Goal: Task Accomplishment & Management: Use online tool/utility

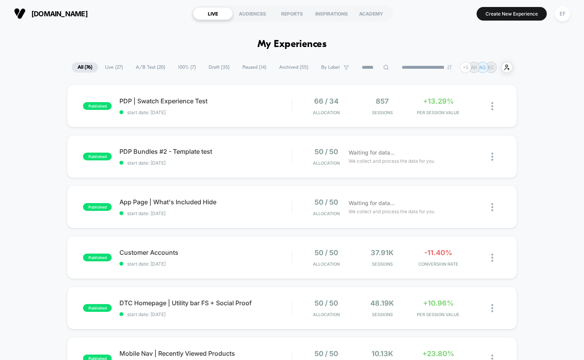
click at [153, 69] on span "A/B Test ( 20 )" at bounding box center [150, 67] width 41 height 10
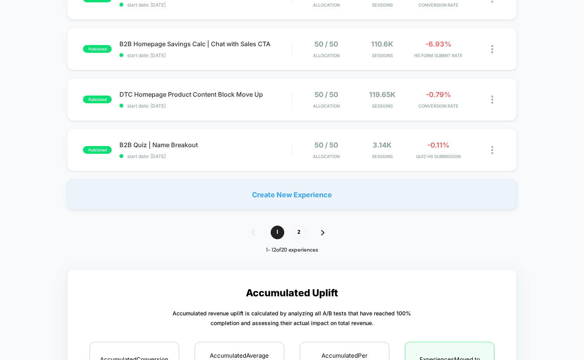
scroll to position [519, 0]
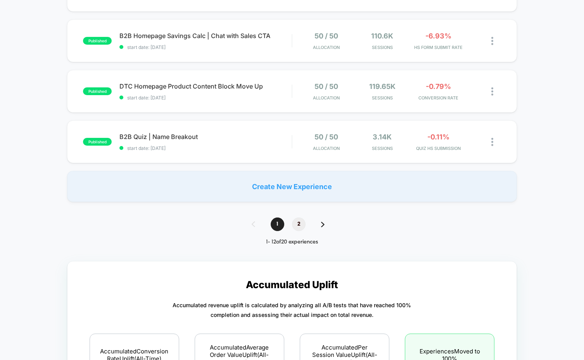
click at [298, 221] on span "2" at bounding box center [299, 224] width 14 height 14
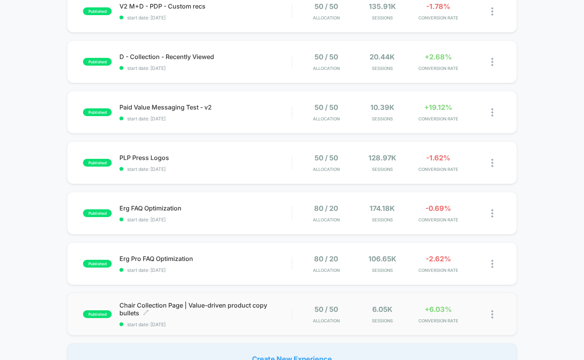
scroll to position [1, 0]
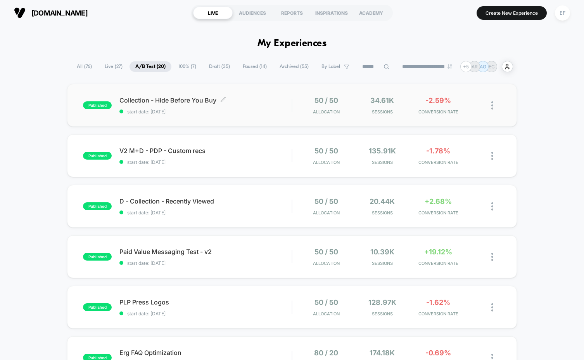
click at [241, 109] on span "start date: [DATE]" at bounding box center [206, 112] width 172 height 6
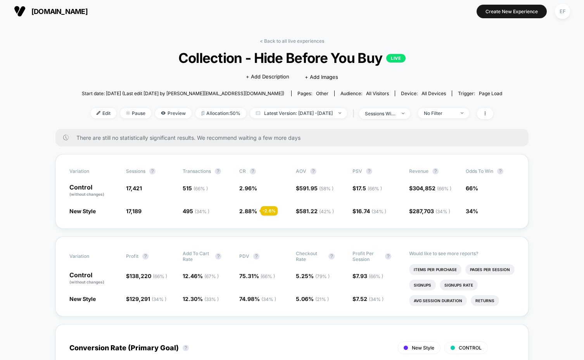
scroll to position [3, 0]
